Goal: Task Accomplishment & Management: Manage account settings

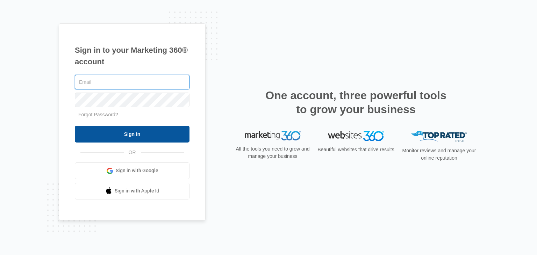
type input "[PERSON_NAME][EMAIL_ADDRESS][DOMAIN_NAME]"
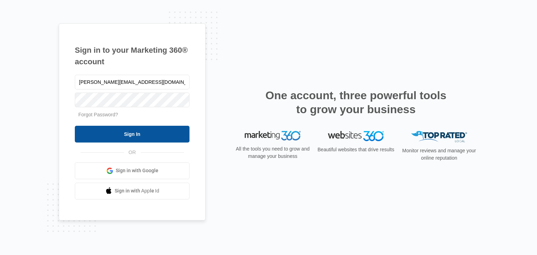
click at [133, 133] on input "Sign In" at bounding box center [132, 134] width 115 height 17
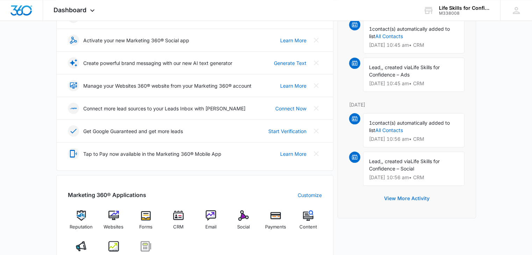
scroll to position [140, 0]
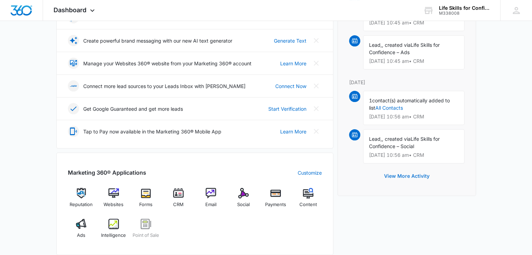
click at [404, 174] on button "View More Activity" at bounding box center [406, 176] width 59 height 17
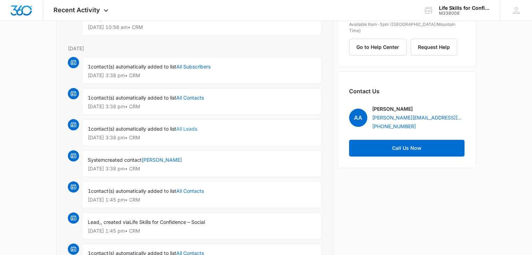
scroll to position [245, 0]
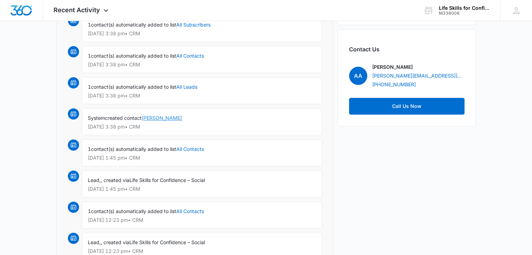
click at [148, 117] on link "[PERSON_NAME]" at bounding box center [162, 118] width 40 height 6
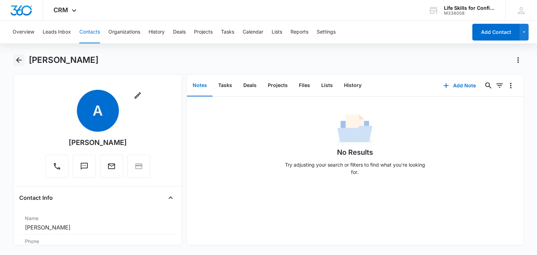
click at [18, 61] on icon "Back" at bounding box center [19, 60] width 6 height 6
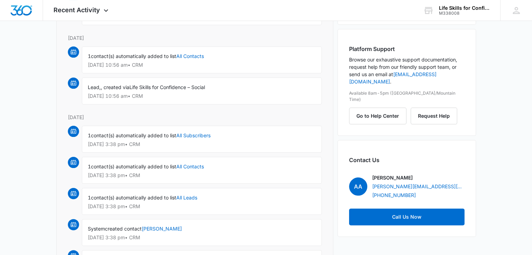
scroll to position [140, 0]
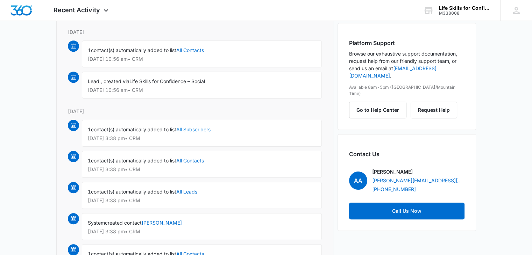
click at [199, 127] on link "All Subscribers" at bounding box center [193, 130] width 34 height 6
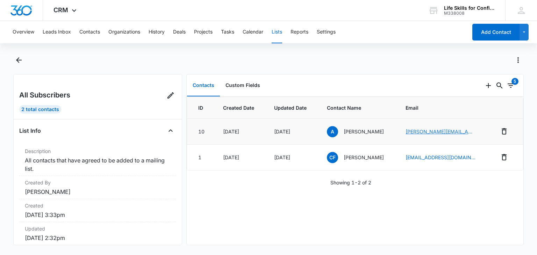
click at [420, 130] on link "a.scott@trustedsupportteam.com" at bounding box center [441, 131] width 70 height 7
click at [426, 157] on link "fletchercindi@gmail.com" at bounding box center [441, 157] width 70 height 7
click at [21, 31] on button "Overview" at bounding box center [24, 32] width 22 height 22
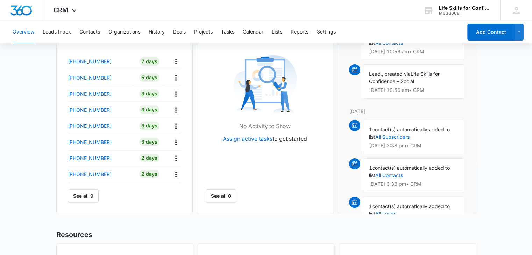
scroll to position [347, 0]
